Goal: Answer question/provide support: Share knowledge or assist other users

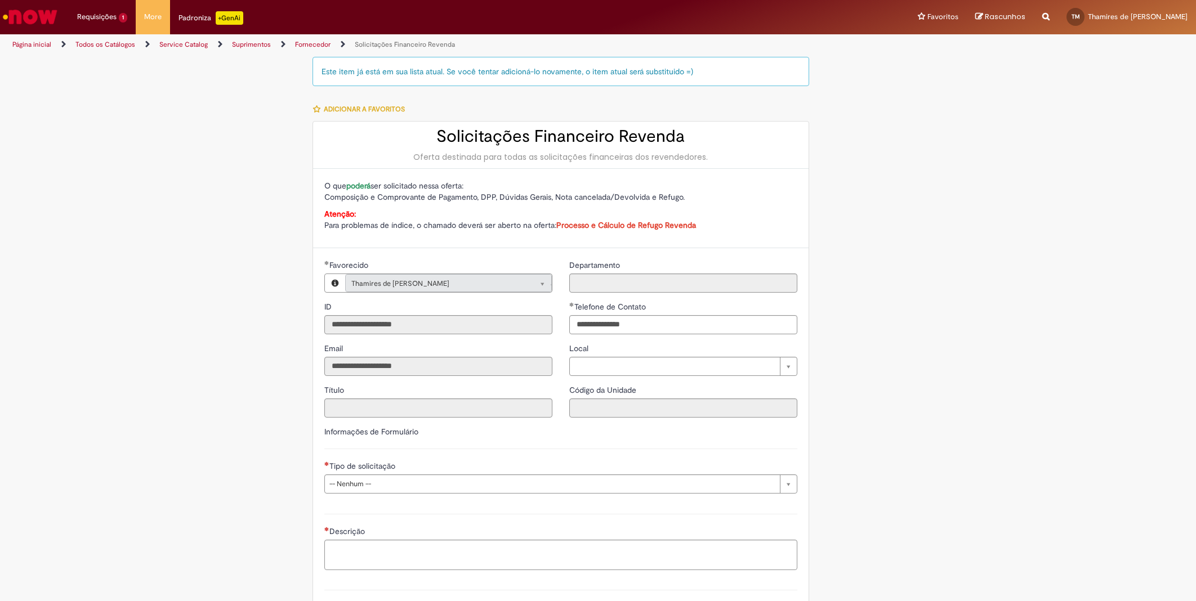
click at [90, 17] on li "Requisições 1 Exibir Todas as Solicitações Solicitações Financeiro Revenda 5d a…" at bounding box center [102, 17] width 67 height 34
click at [102, 63] on span "Solicitações Financeiro Revenda" at bounding box center [127, 60] width 92 height 8
click at [96, 63] on span "Solicitações Financeiro Revenda" at bounding box center [127, 60] width 92 height 8
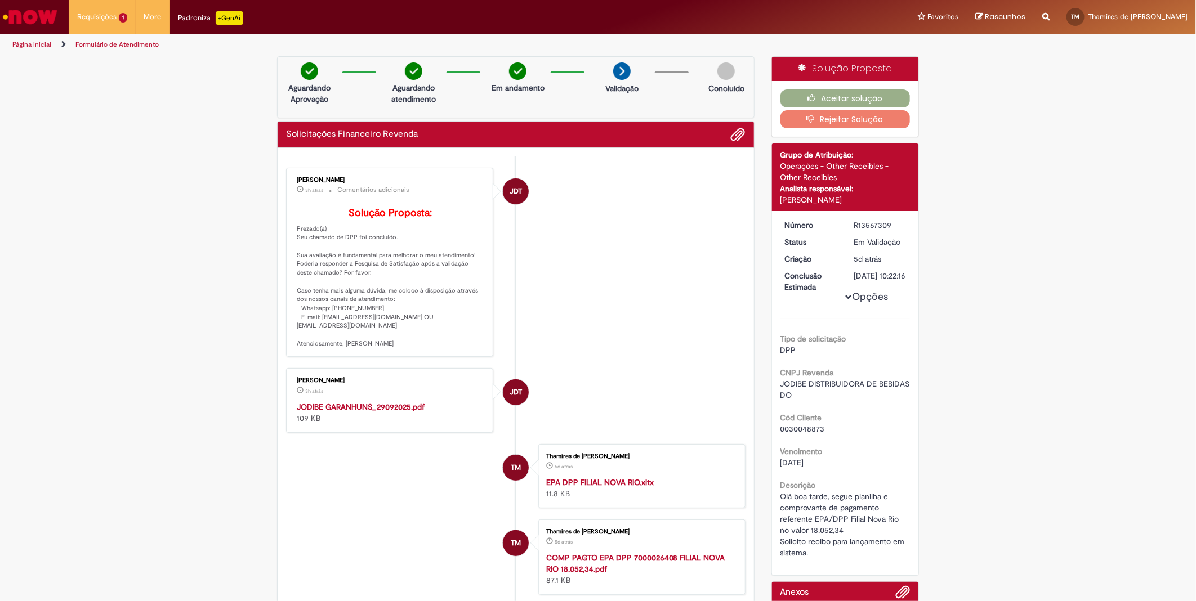
click at [385, 412] on strong "JODIBE GARANHUNS_29092025.pdf" at bounding box center [361, 407] width 128 height 10
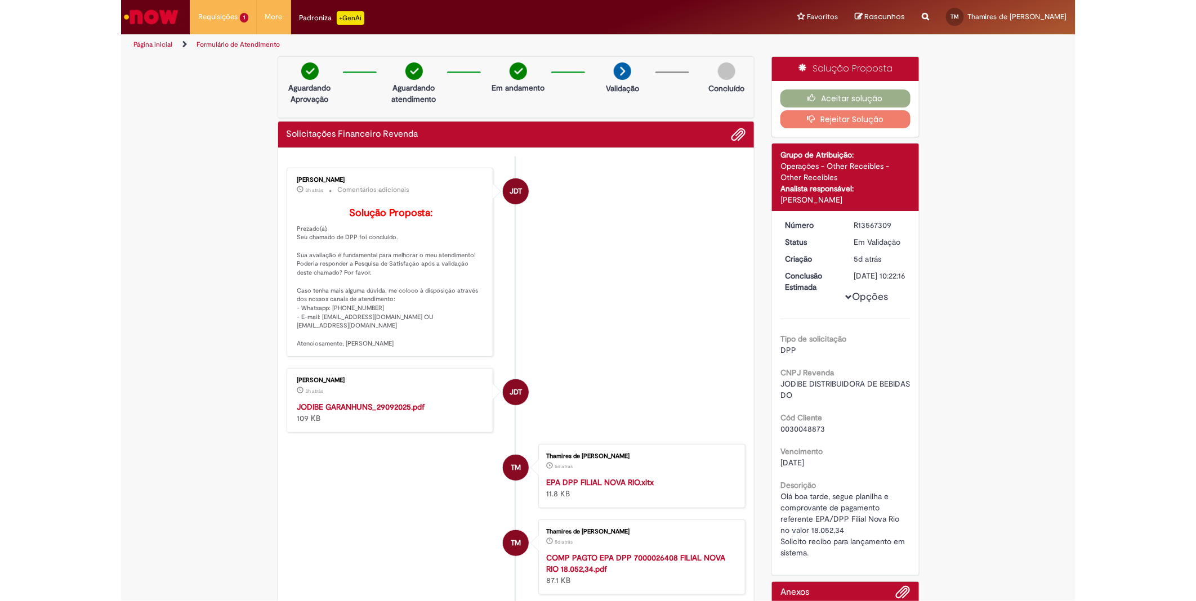
scroll to position [187, 0]
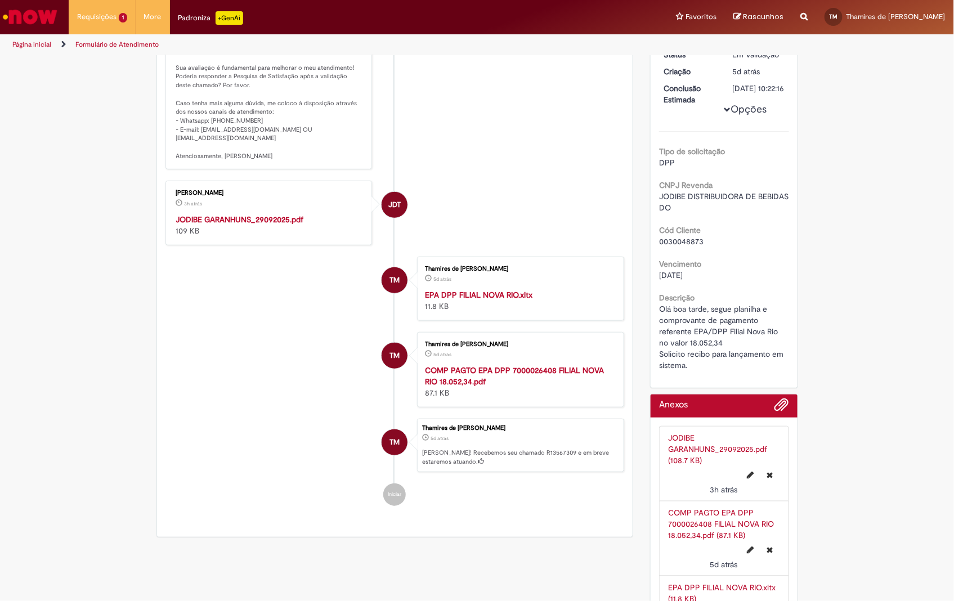
click at [454, 387] on strong "COMP PAGTO EPA DPP 7000026408 FILIAL NOVA RIO 18.052,34.pdf" at bounding box center [514, 375] width 179 height 21
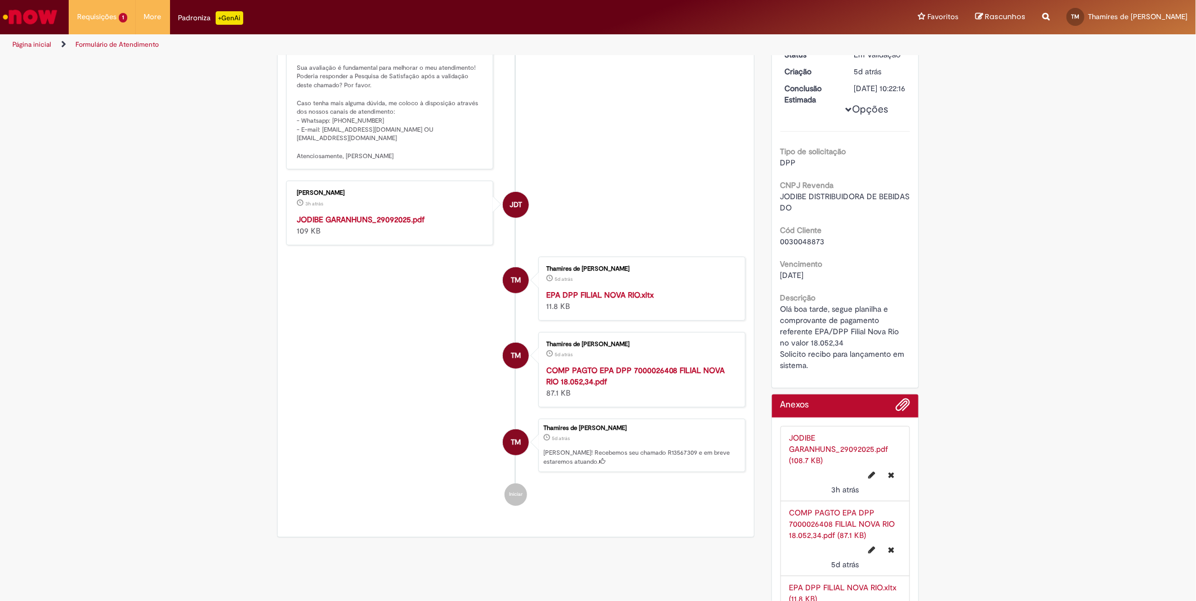
scroll to position [0, 0]
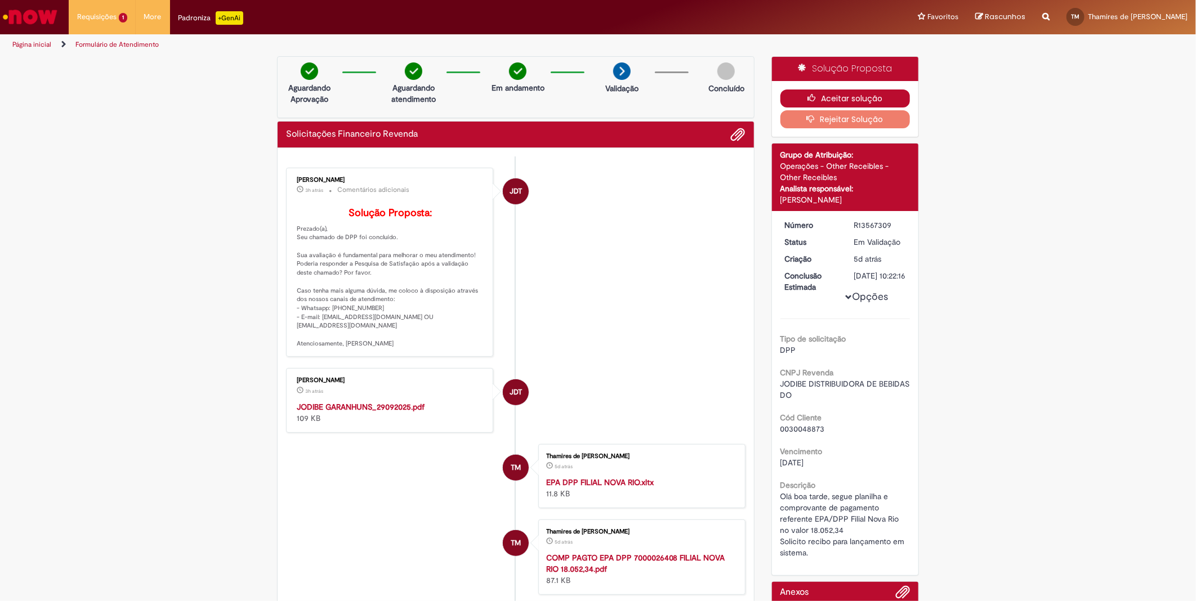
click at [852, 100] on button "Aceitar solução" at bounding box center [845, 99] width 130 height 18
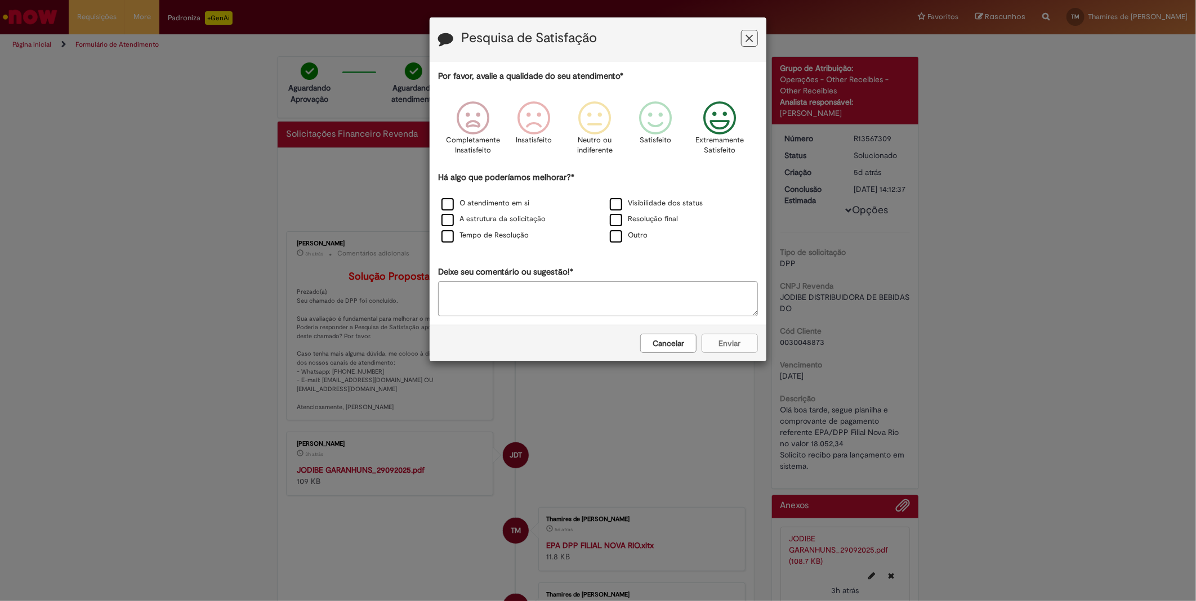
click at [722, 125] on icon "Feedback" at bounding box center [720, 118] width 42 height 34
click at [614, 204] on label "Visibilidade dos status" at bounding box center [656, 203] width 93 height 11
click at [617, 222] on label "Resolução final" at bounding box center [644, 219] width 68 height 11
click at [446, 202] on label "O atendimento em si" at bounding box center [485, 203] width 88 height 11
click at [445, 220] on label "A estrutura da solicitação" at bounding box center [493, 219] width 104 height 11
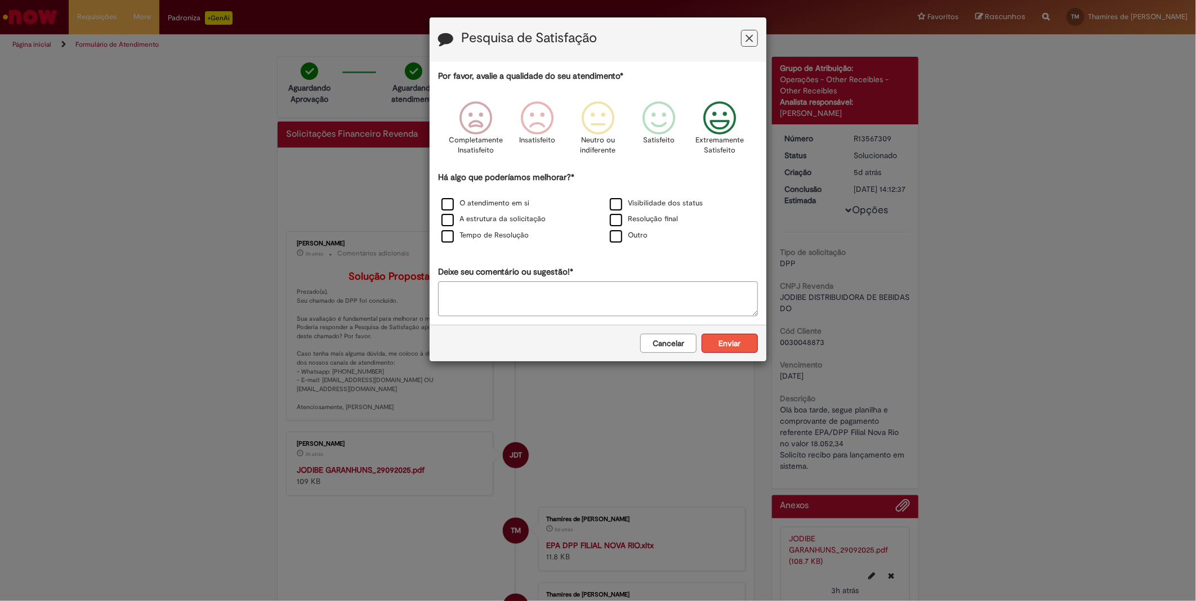
click at [716, 342] on button "Enviar" at bounding box center [730, 343] width 56 height 19
